Goal: Information Seeking & Learning: Check status

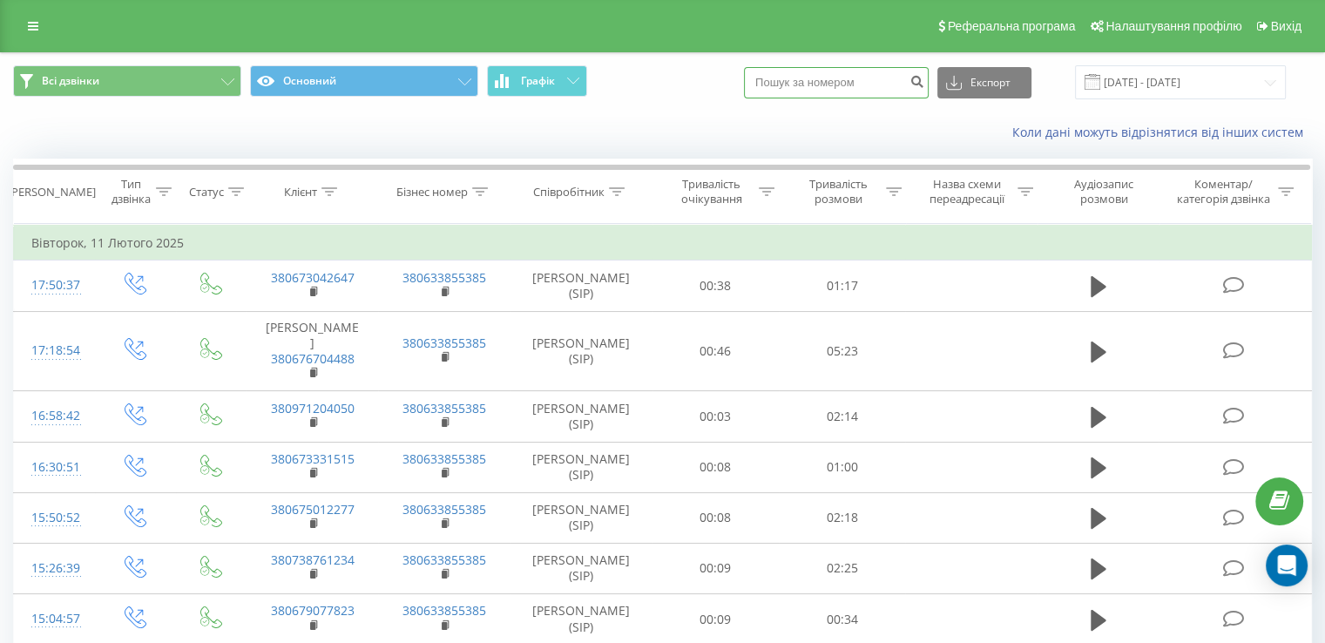
click at [799, 85] on input at bounding box center [836, 82] width 185 height 31
paste input "380894671542"
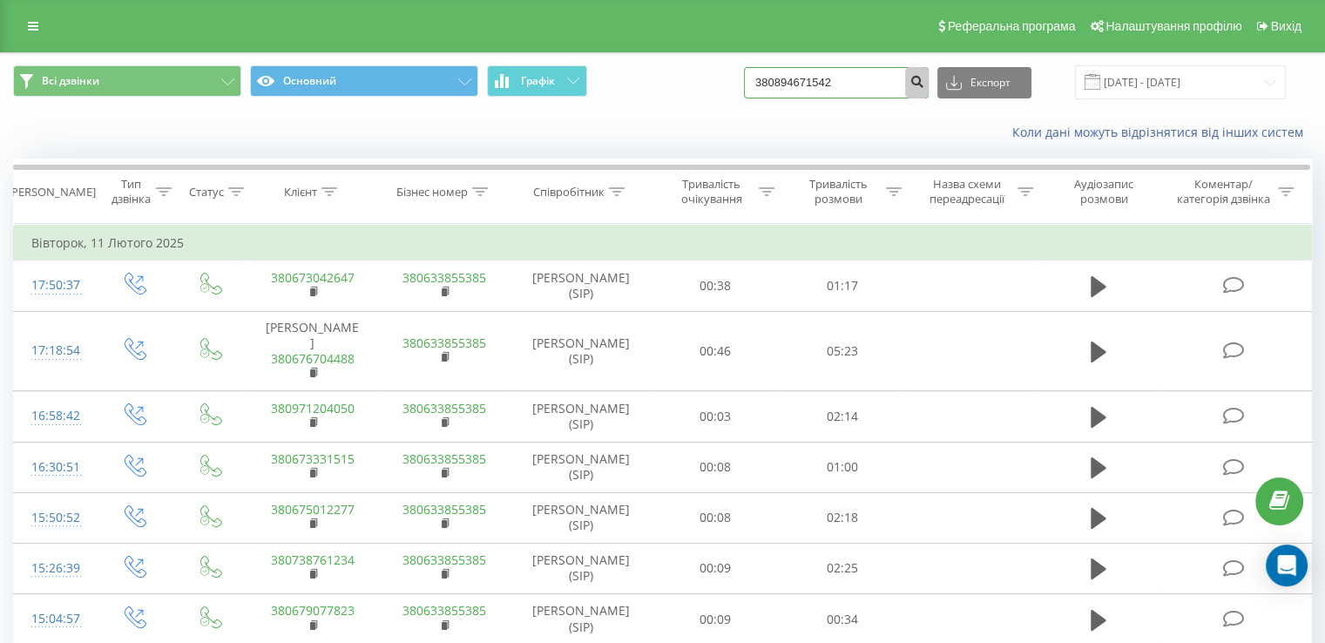
type input "380894671542"
click at [924, 85] on icon "submit" at bounding box center [916, 79] width 15 height 10
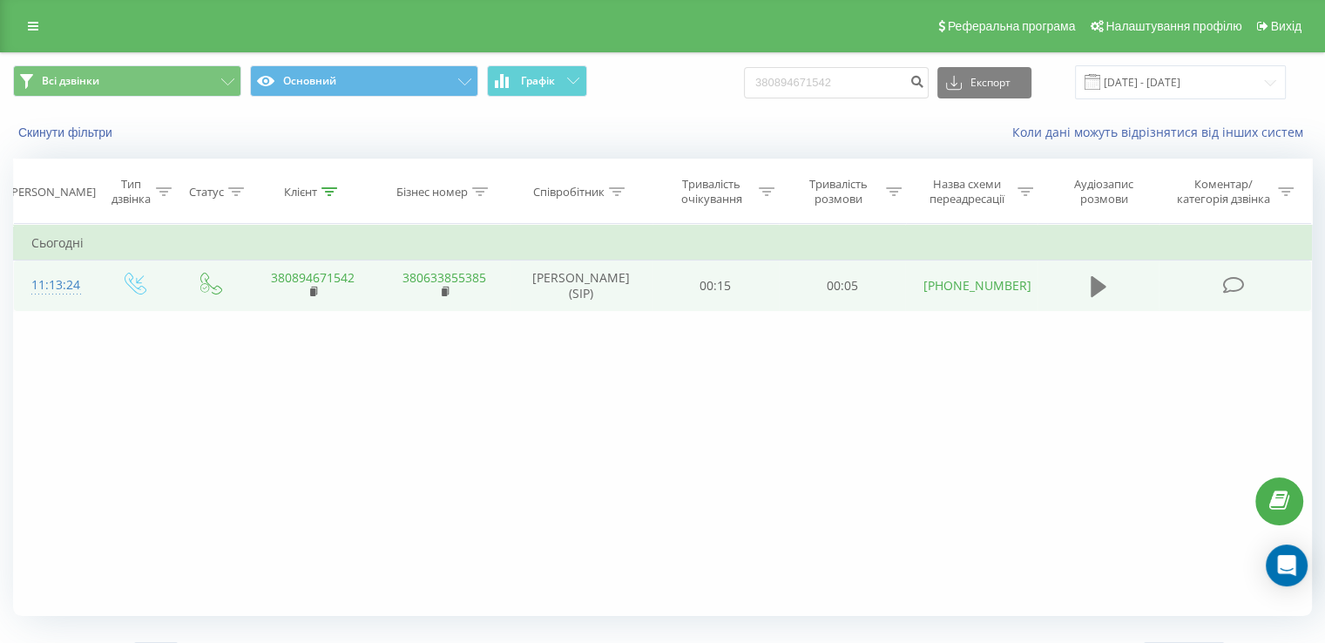
click at [1108, 287] on button at bounding box center [1098, 287] width 26 height 26
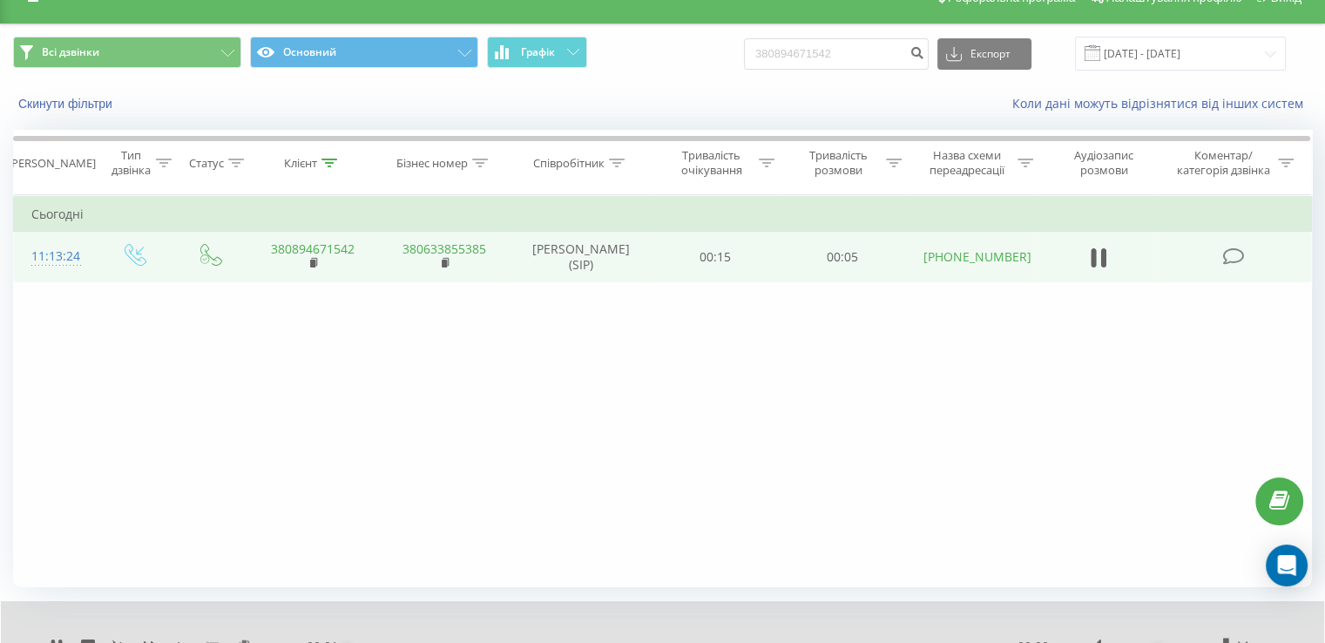
scroll to position [105, 0]
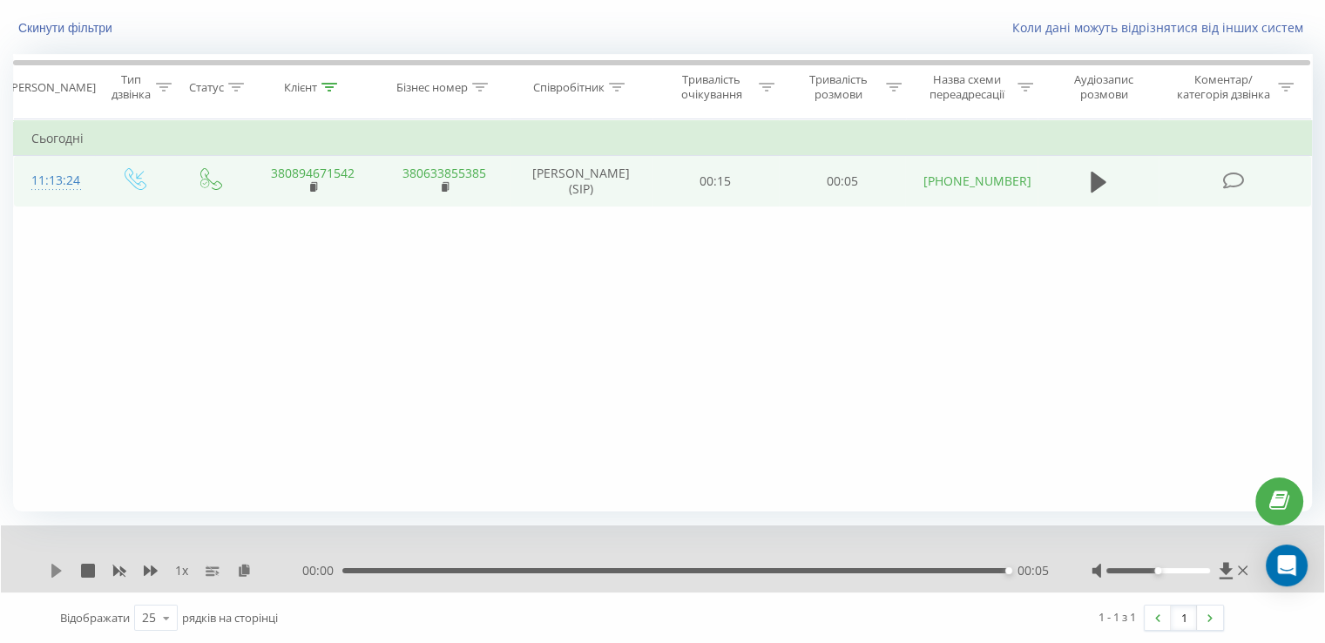
click at [56, 571] on icon at bounding box center [56, 571] width 10 height 14
click at [56, 570] on icon at bounding box center [56, 571] width 10 height 14
click at [409, 578] on div "1 x 00:00 00:05 00:05" at bounding box center [662, 558] width 1323 height 67
click at [398, 572] on div "00:00 00:05 00:05" at bounding box center [675, 570] width 746 height 17
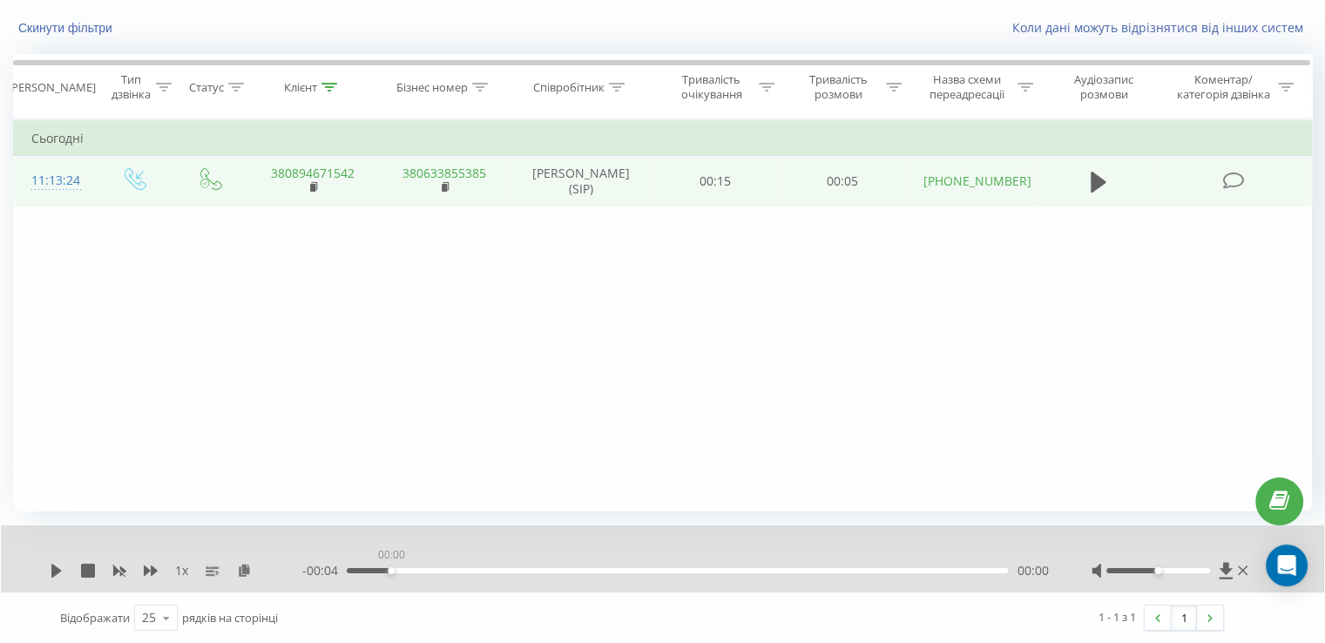
click at [386, 571] on div "00:00" at bounding box center [677, 570] width 661 height 5
drag, startPoint x: 359, startPoint y: 576, endPoint x: 321, endPoint y: 576, distance: 37.5
click at [324, 577] on div "- 00:05 00:00 00:00" at bounding box center [675, 570] width 746 height 17
click at [50, 573] on icon at bounding box center [57, 571] width 14 height 14
